Goal: Navigation & Orientation: Understand site structure

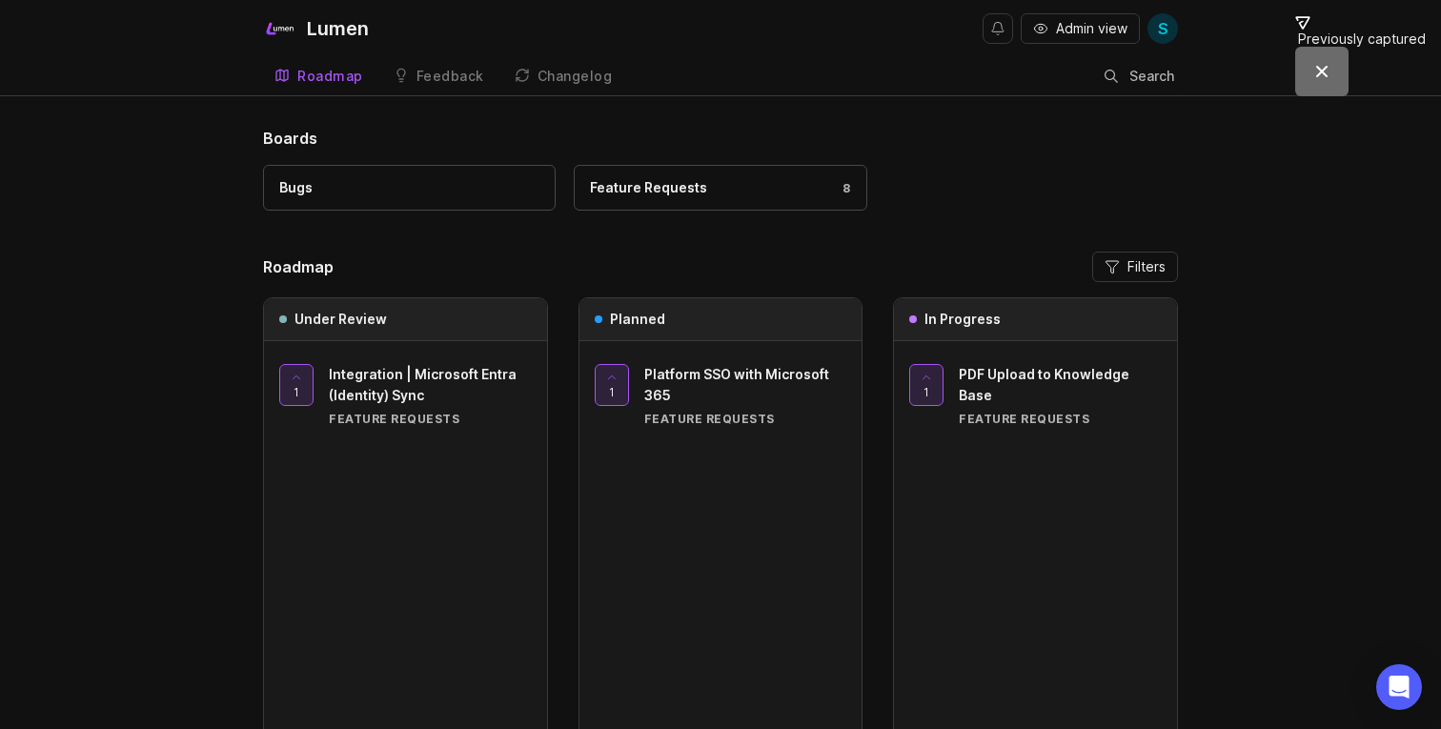
click at [449, 204] on link "Bugs" at bounding box center [409, 188] width 293 height 46
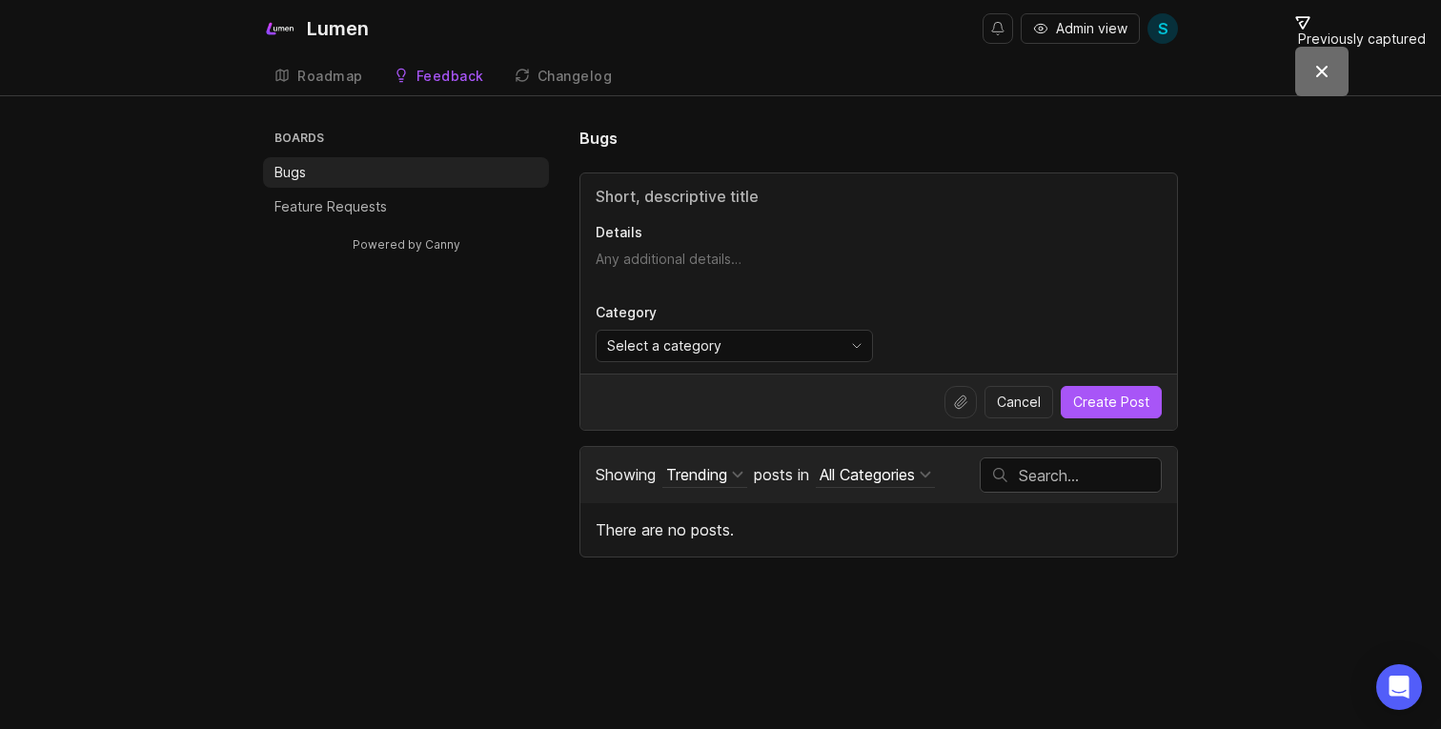
click at [349, 78] on div "Roadmap" at bounding box center [330, 76] width 66 height 13
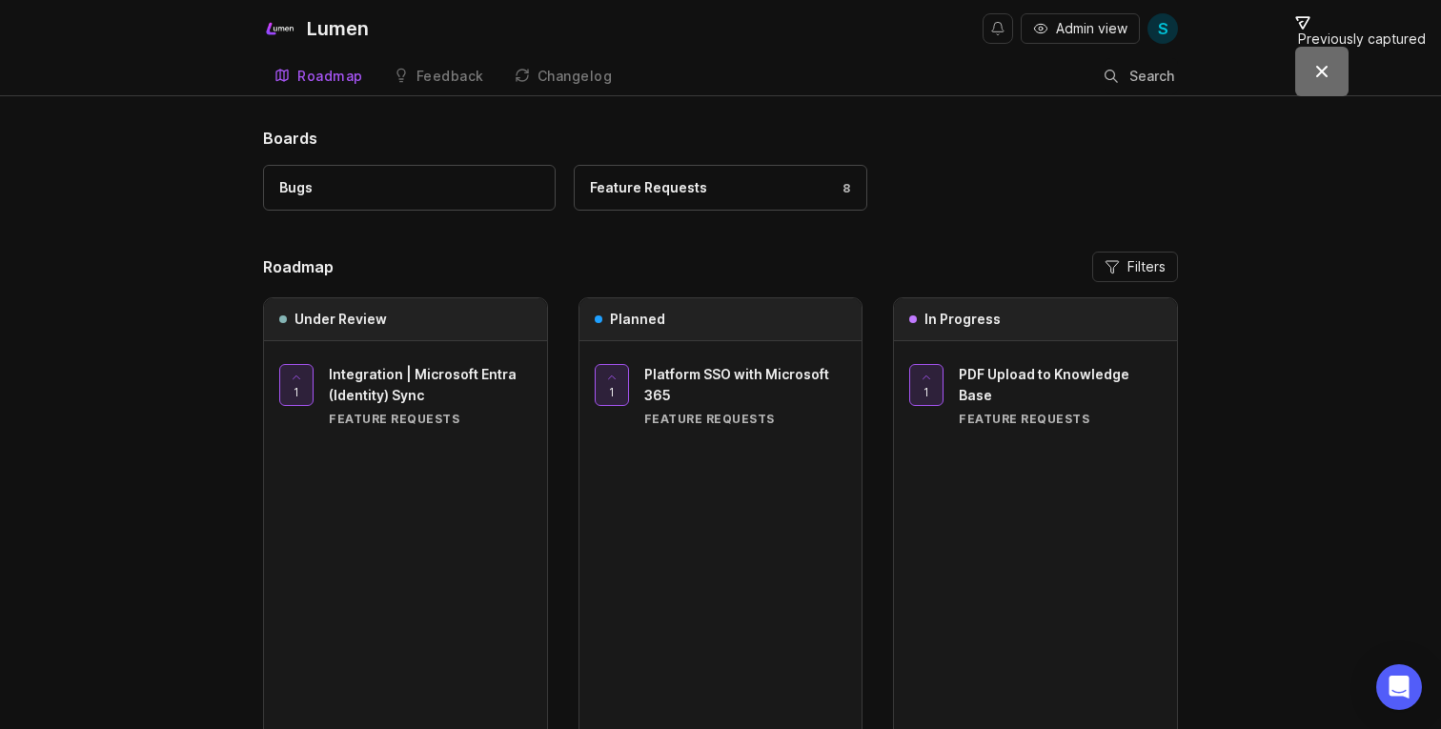
click at [652, 209] on link "Feature Requests 8" at bounding box center [720, 188] width 293 height 46
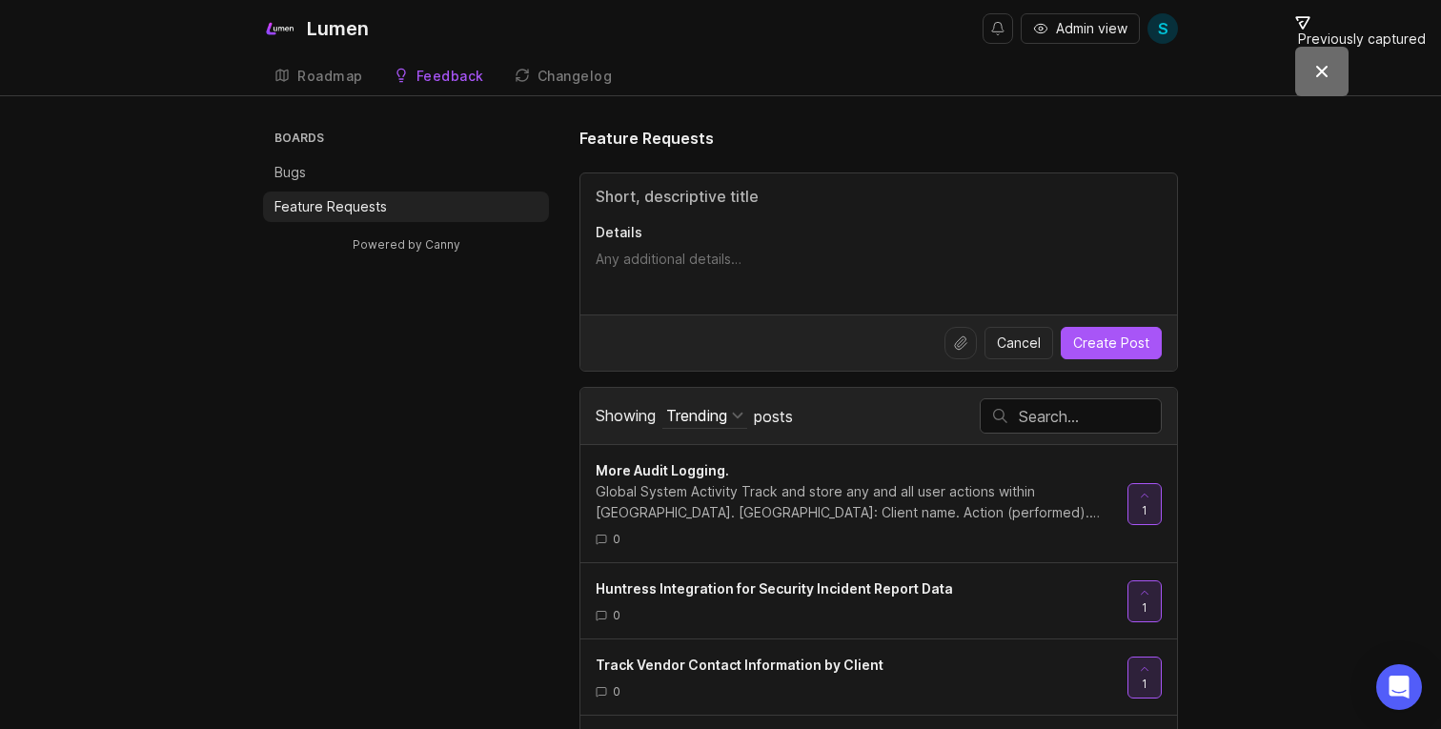
scroll to position [39, 0]
click at [309, 143] on h3 "Boards" at bounding box center [410, 140] width 278 height 27
click at [315, 79] on div "Roadmap" at bounding box center [330, 76] width 66 height 13
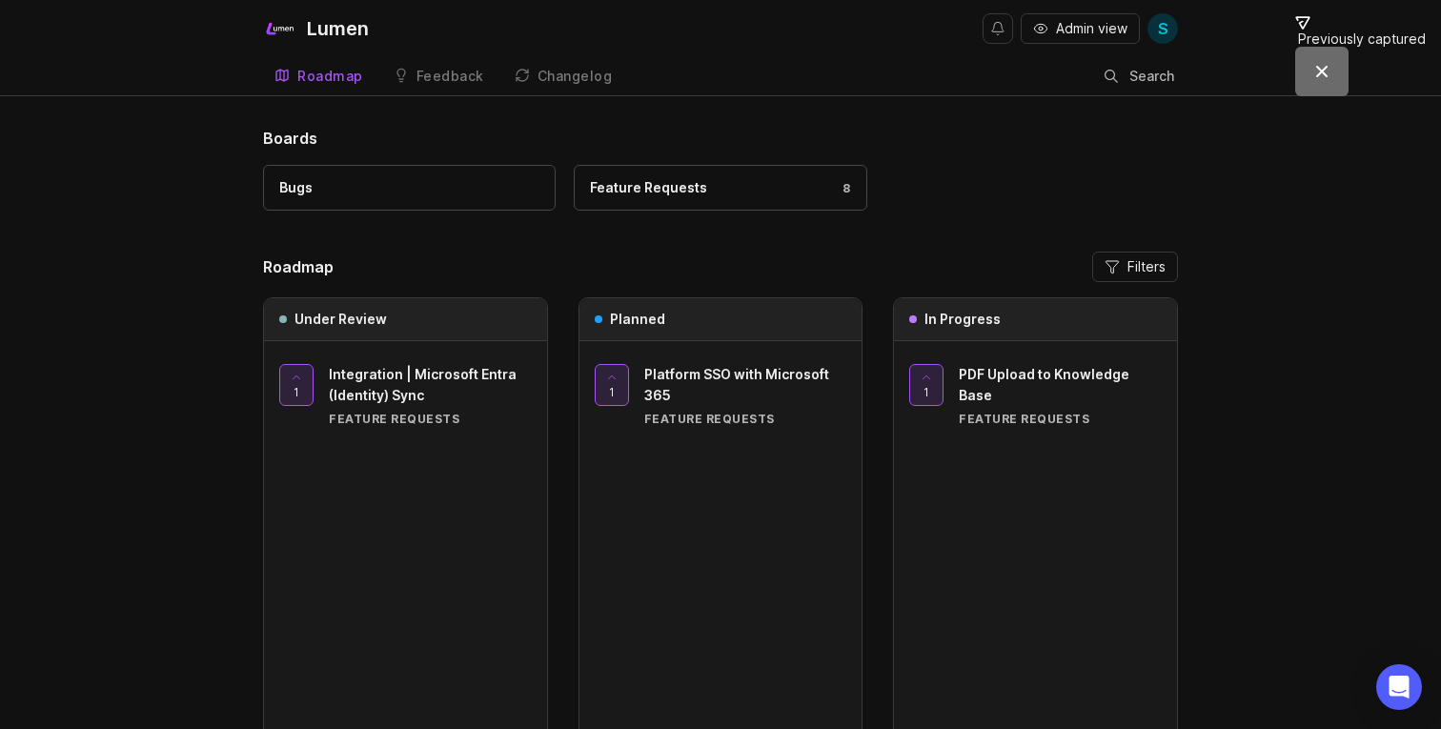
click at [467, 71] on div "Feedback" at bounding box center [451, 76] width 68 height 13
